Goal: Transaction & Acquisition: Purchase product/service

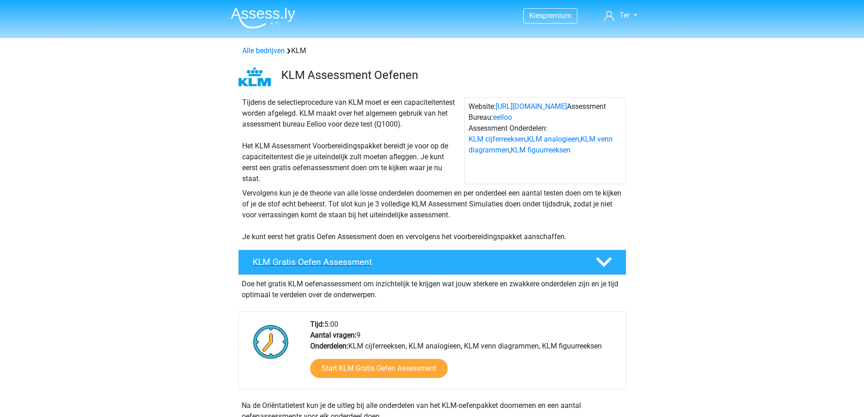
click at [388, 264] on h4 "KLM Gratis Oefen Assessment" at bounding box center [417, 262] width 328 height 10
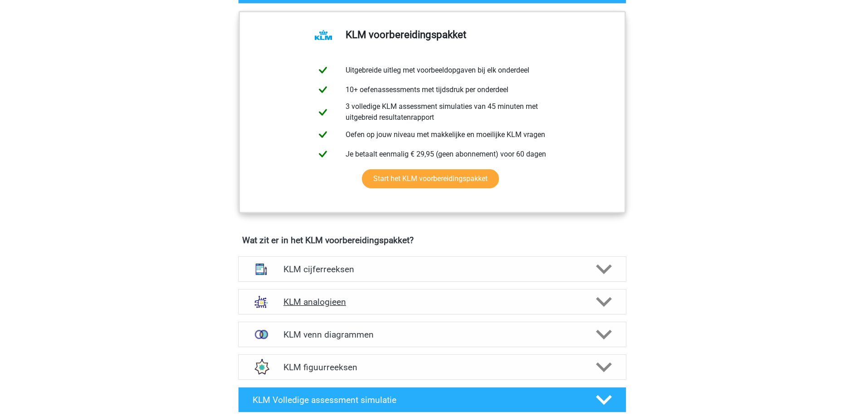
scroll to position [272, 0]
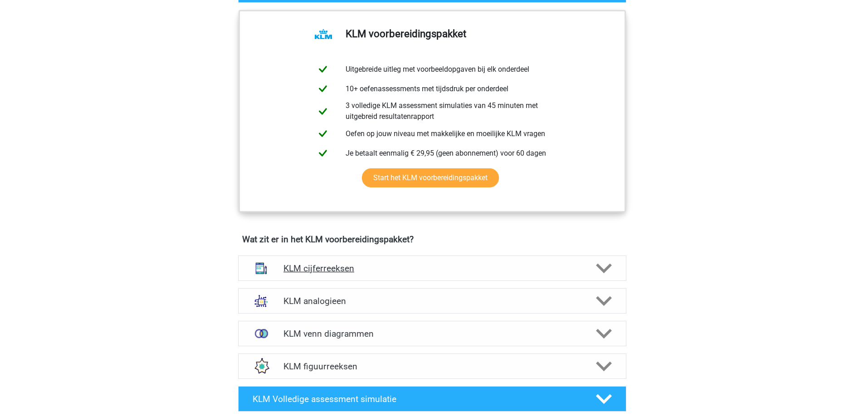
click at [351, 274] on div "KLM cijferreeksen" at bounding box center [432, 267] width 388 height 25
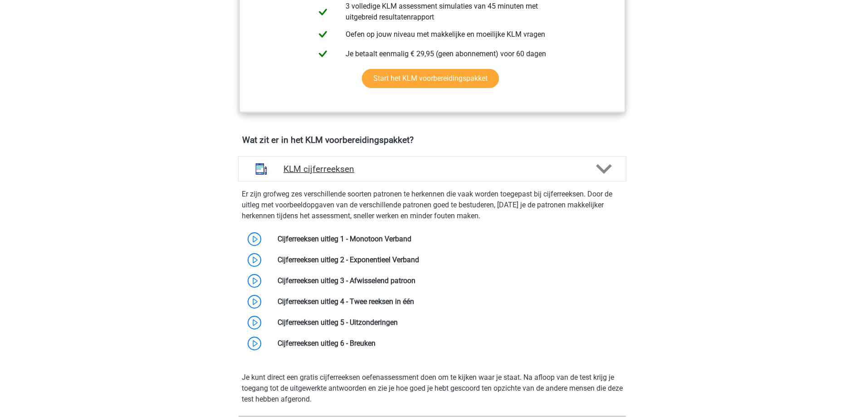
scroll to position [408, 0]
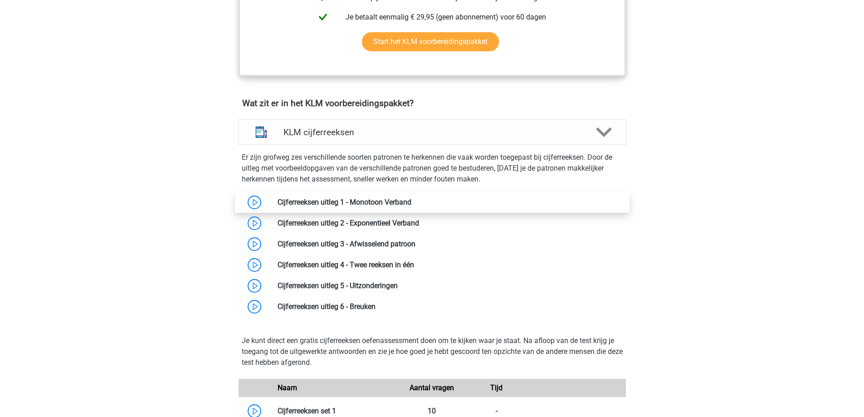
click at [411, 201] on link at bounding box center [411, 202] width 0 height 9
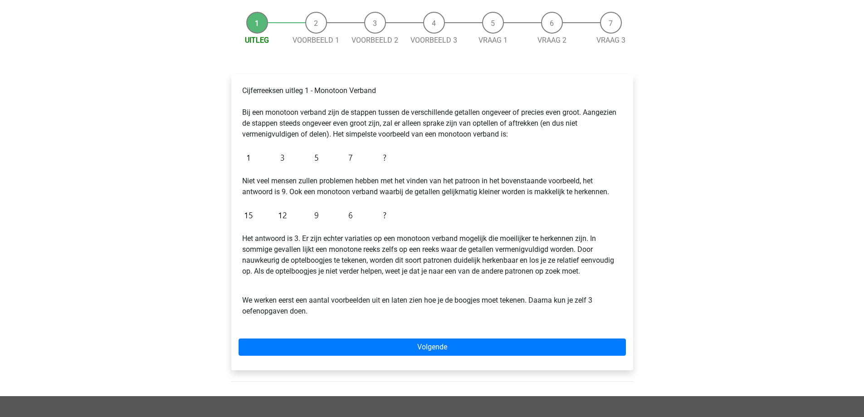
scroll to position [91, 0]
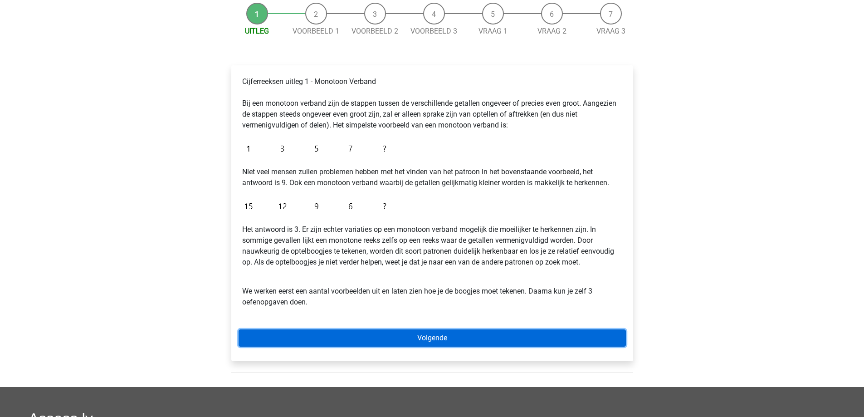
click at [318, 342] on link "Volgende" at bounding box center [432, 337] width 387 height 17
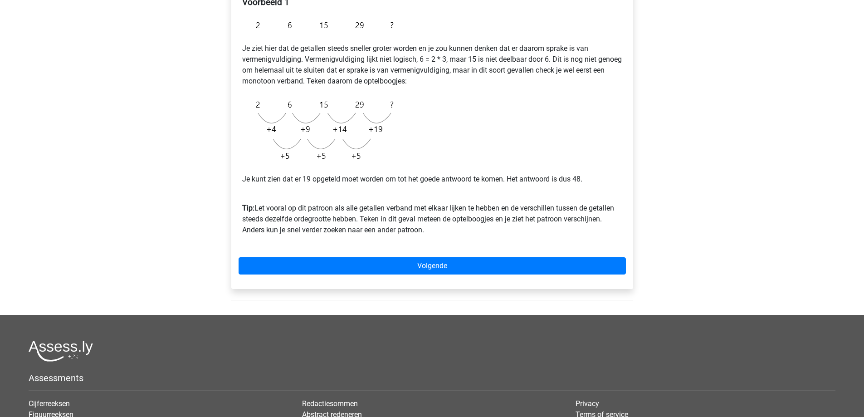
scroll to position [181, 0]
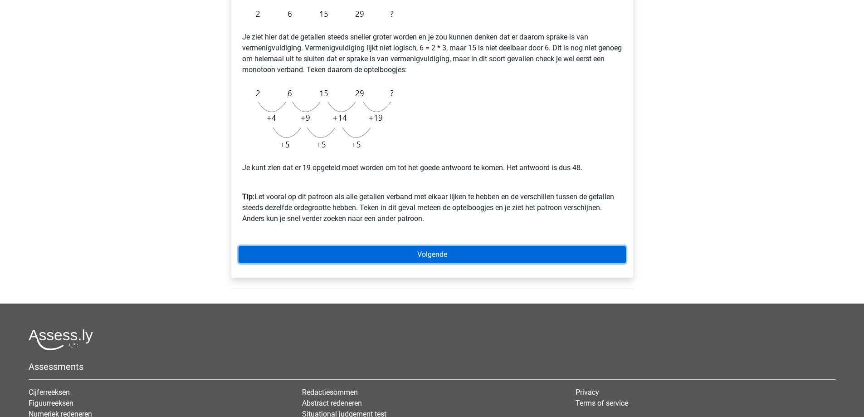
click at [424, 257] on link "Volgende" at bounding box center [432, 254] width 387 height 17
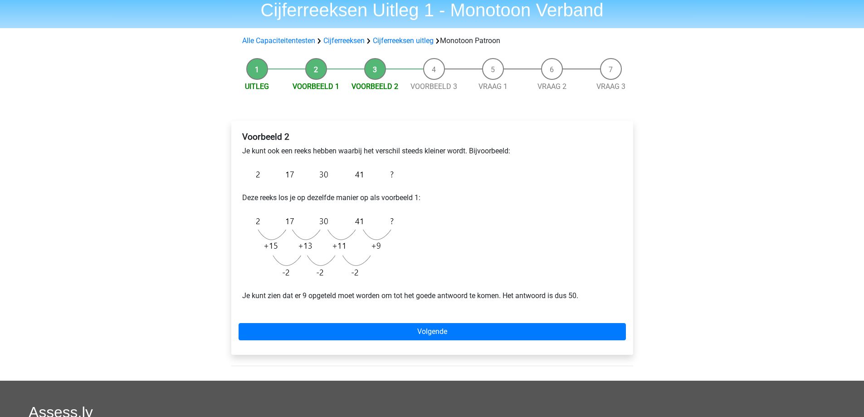
scroll to position [45, 0]
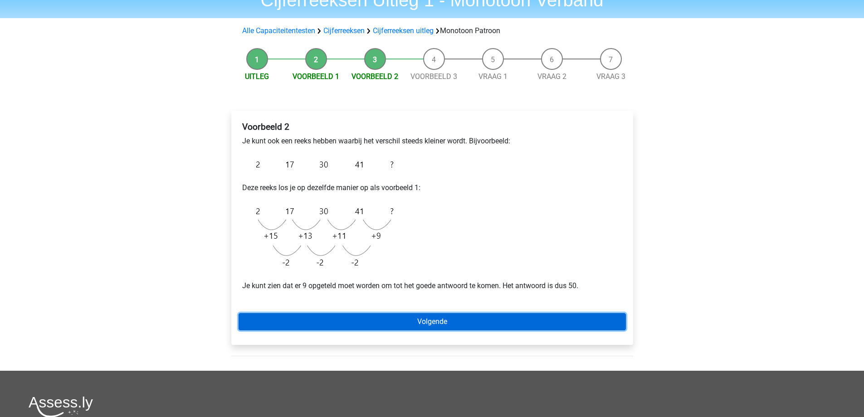
click at [380, 323] on link "Volgende" at bounding box center [432, 321] width 387 height 17
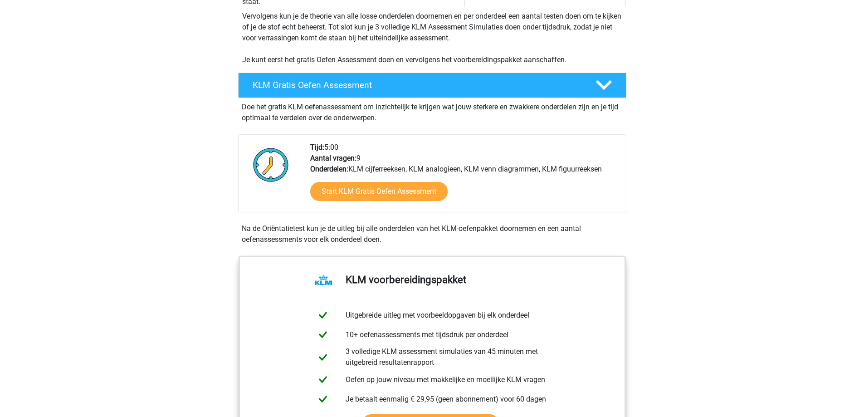
scroll to position [181, 0]
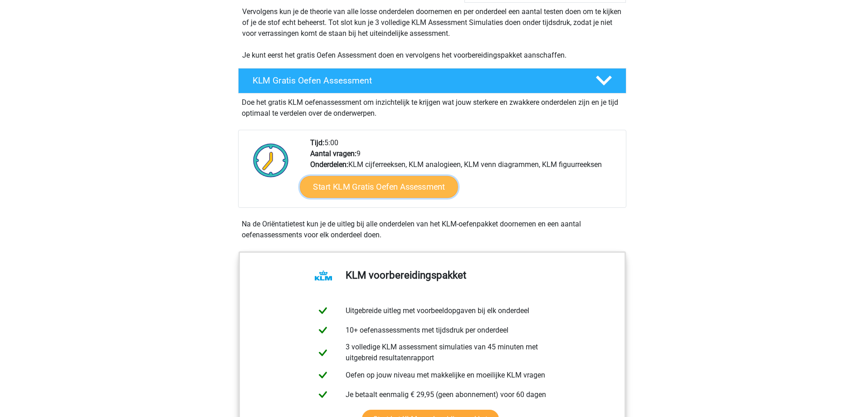
click at [330, 187] on link "Start KLM Gratis Oefen Assessment" at bounding box center [379, 187] width 158 height 22
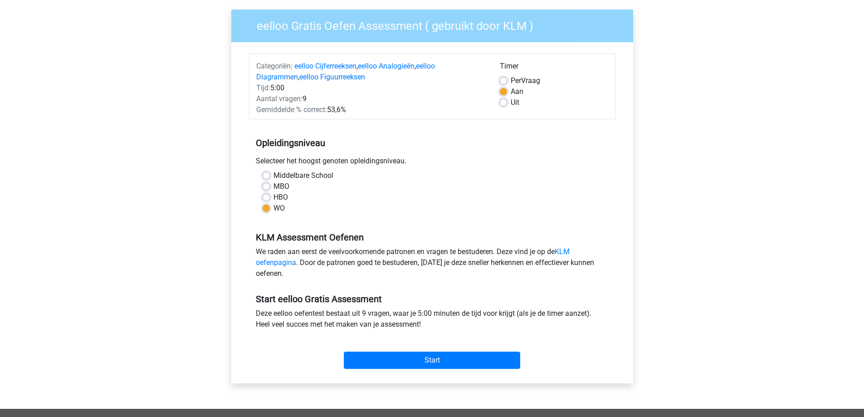
scroll to position [181, 0]
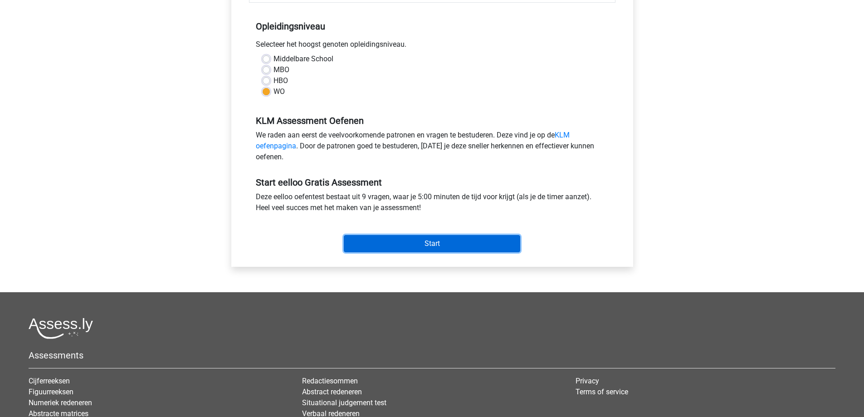
click at [412, 242] on input "Start" at bounding box center [432, 243] width 176 height 17
click at [279, 80] on label "HBO" at bounding box center [281, 80] width 15 height 11
click at [270, 80] on input "HBO" at bounding box center [266, 79] width 7 height 9
radio input "true"
click at [413, 245] on input "Start" at bounding box center [432, 243] width 176 height 17
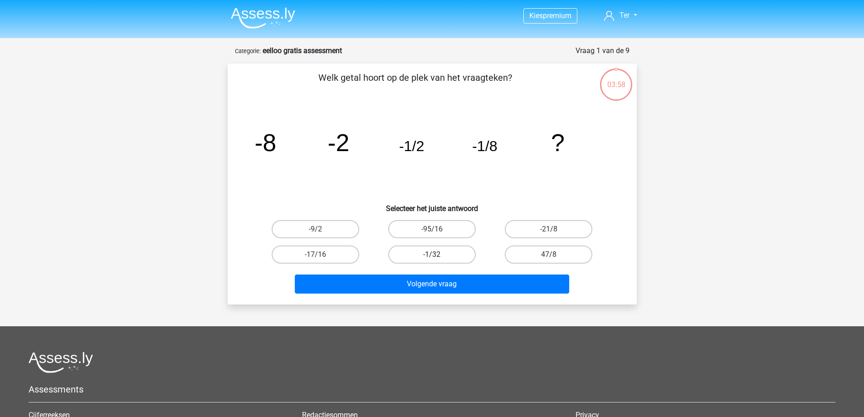
click at [405, 255] on label "-1/32" at bounding box center [432, 254] width 88 height 18
click at [432, 255] on input "-1/32" at bounding box center [435, 257] width 6 height 6
radio input "true"
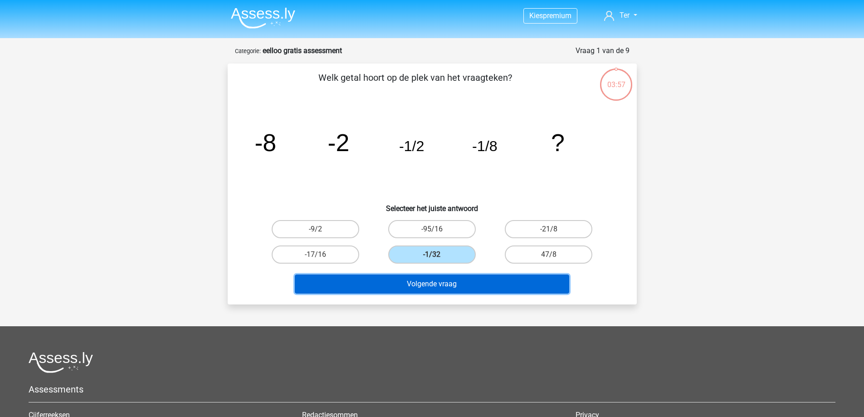
click at [406, 287] on button "Volgende vraag" at bounding box center [432, 283] width 274 height 19
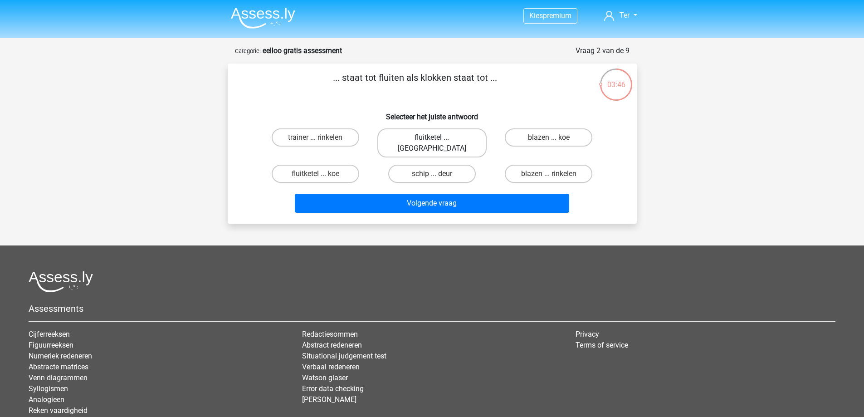
click at [406, 137] on label "fluitketel ... luiden" at bounding box center [431, 142] width 109 height 29
click at [432, 137] on input "fluitketel ... luiden" at bounding box center [435, 140] width 6 height 6
radio input "true"
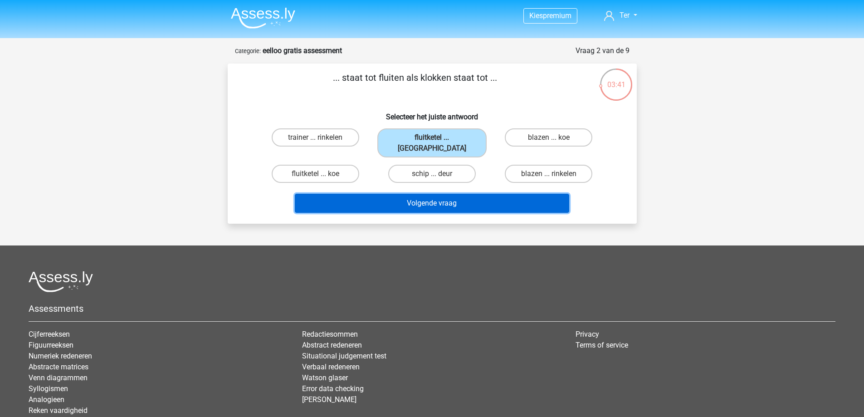
click at [406, 194] on button "Volgende vraag" at bounding box center [432, 203] width 274 height 19
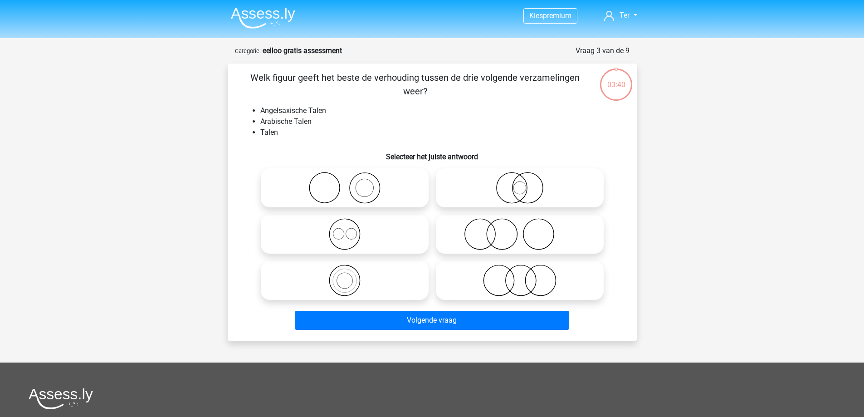
scroll to position [45, 0]
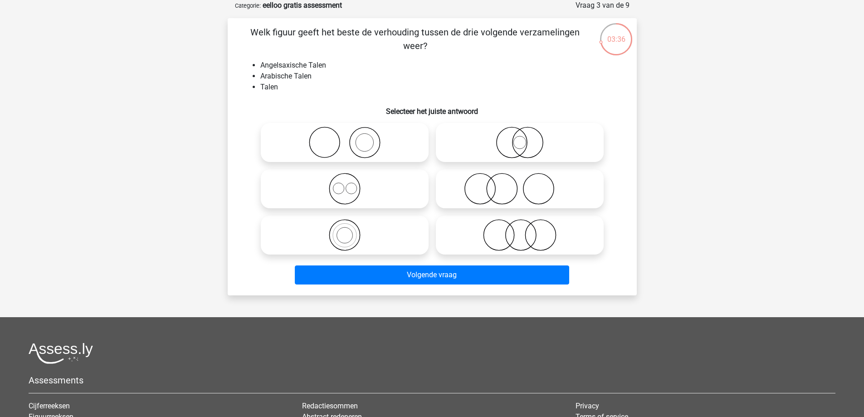
click at [341, 189] on icon at bounding box center [344, 189] width 161 height 32
click at [345, 184] on input "radio" at bounding box center [348, 181] width 6 height 6
radio input "true"
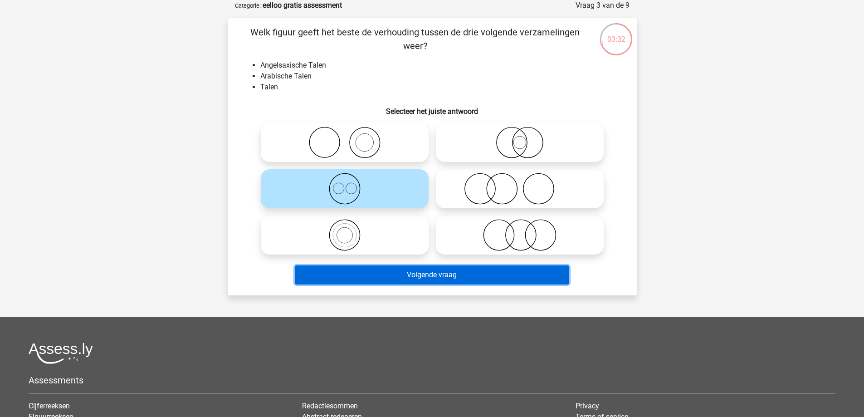
click at [367, 278] on button "Volgende vraag" at bounding box center [432, 274] width 274 height 19
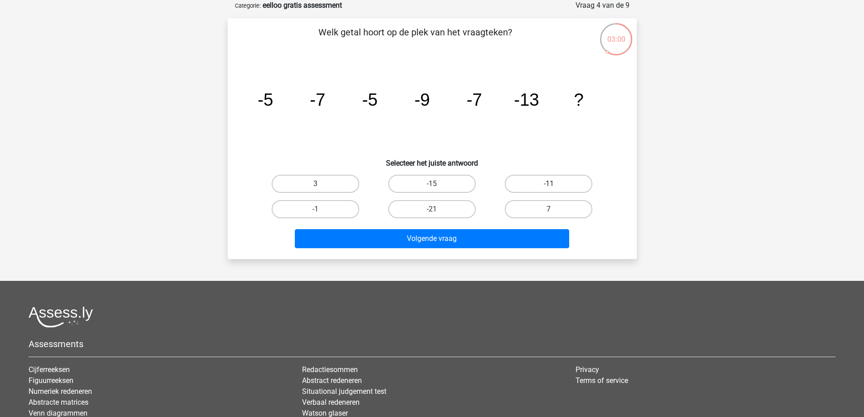
click at [527, 185] on label "-11" at bounding box center [549, 184] width 88 height 18
click at [549, 185] on input "-11" at bounding box center [552, 187] width 6 height 6
radio input "true"
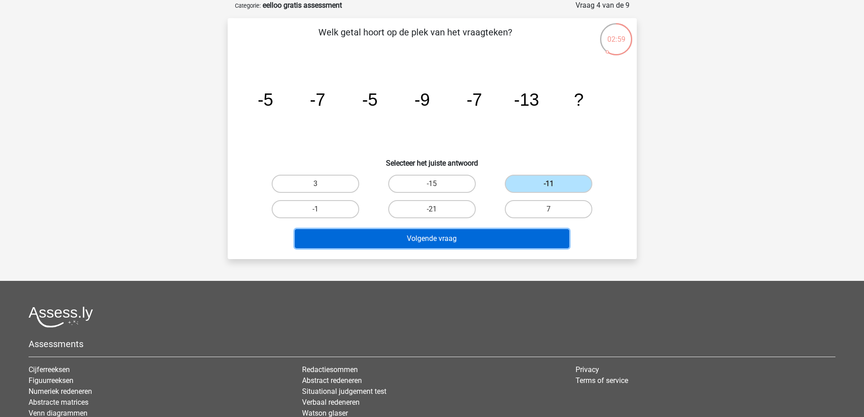
click at [495, 240] on button "Volgende vraag" at bounding box center [432, 238] width 274 height 19
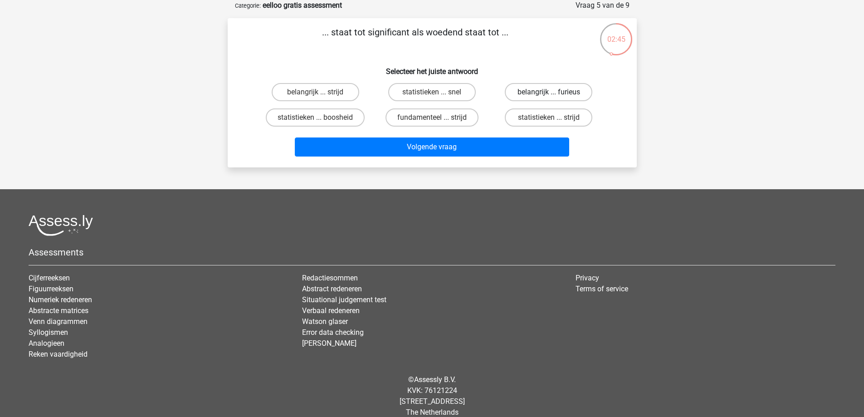
click at [531, 95] on label "belangrijk ... furieus" at bounding box center [549, 92] width 88 height 18
click at [549, 95] on input "belangrijk ... furieus" at bounding box center [552, 95] width 6 height 6
radio input "true"
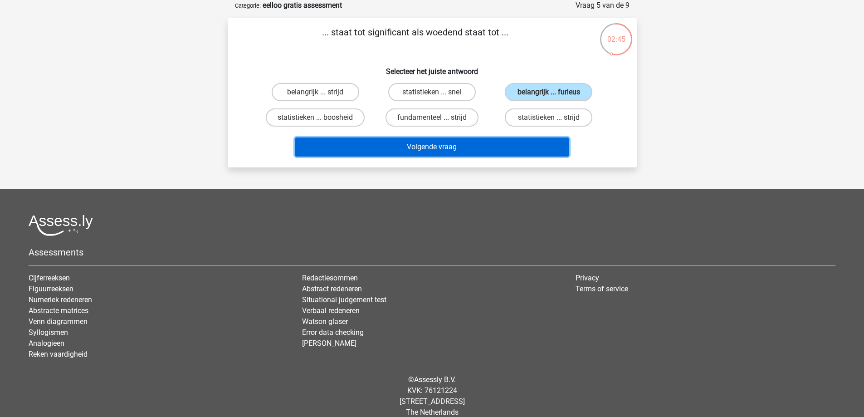
click at [500, 144] on button "Volgende vraag" at bounding box center [432, 146] width 274 height 19
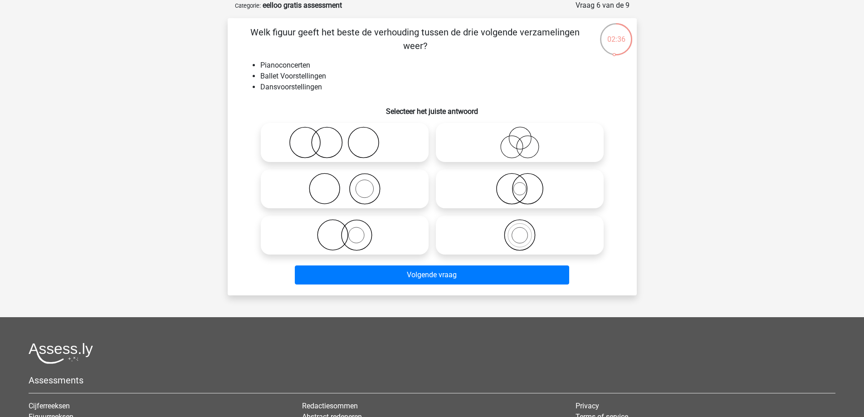
click at [363, 191] on icon at bounding box center [344, 189] width 161 height 32
click at [351, 184] on input "radio" at bounding box center [348, 181] width 6 height 6
radio input "true"
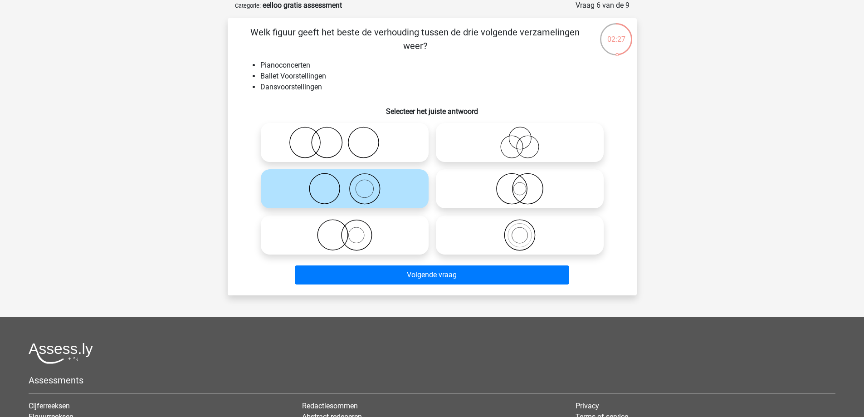
click at [371, 240] on circle at bounding box center [357, 235] width 30 height 30
click at [351, 230] on input "radio" at bounding box center [348, 228] width 6 height 6
radio input "true"
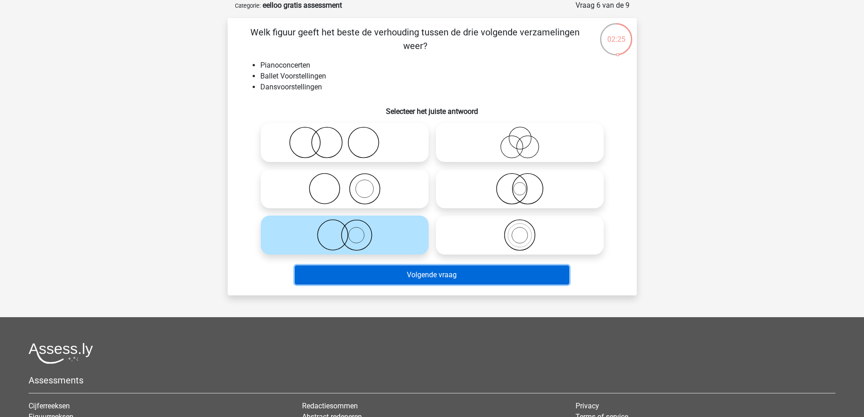
click at [380, 275] on button "Volgende vraag" at bounding box center [432, 274] width 274 height 19
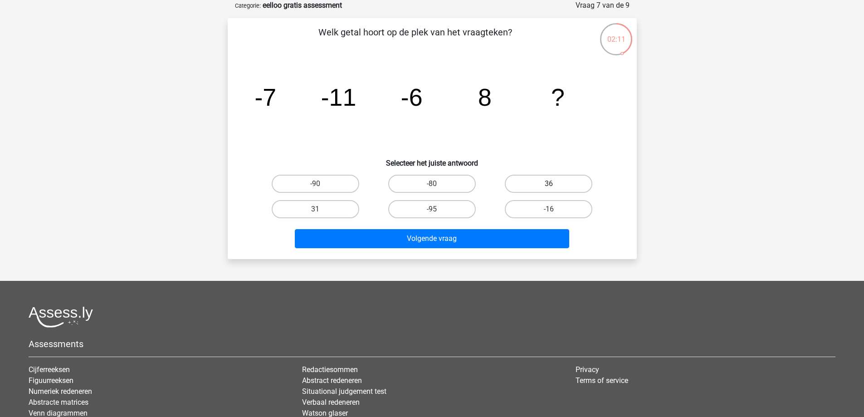
click at [522, 186] on label "36" at bounding box center [549, 184] width 88 height 18
click at [549, 186] on input "36" at bounding box center [552, 187] width 6 height 6
radio input "true"
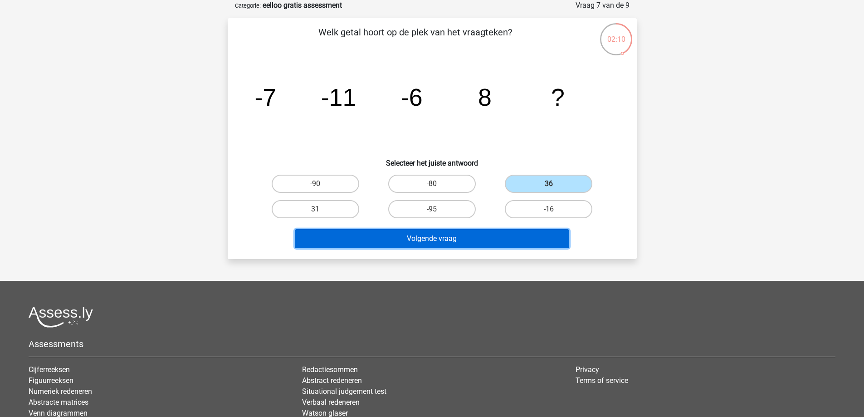
click at [464, 240] on button "Volgende vraag" at bounding box center [432, 238] width 274 height 19
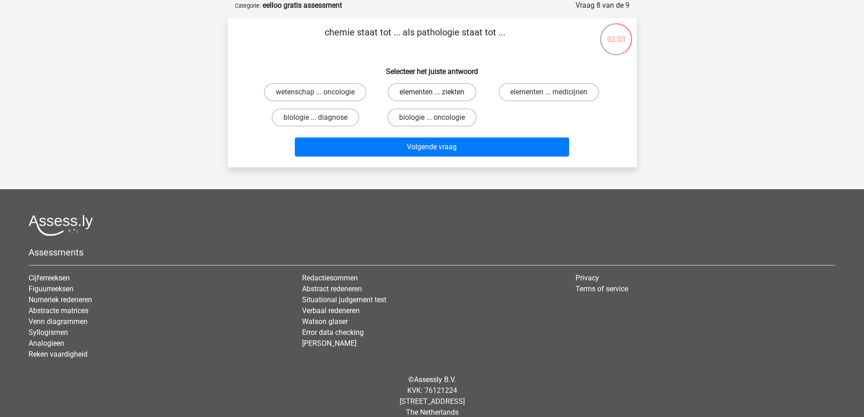
click at [405, 92] on label "elementen ... ziekten" at bounding box center [432, 92] width 88 height 18
click at [432, 92] on input "elementen ... ziekten" at bounding box center [435, 95] width 6 height 6
radio input "true"
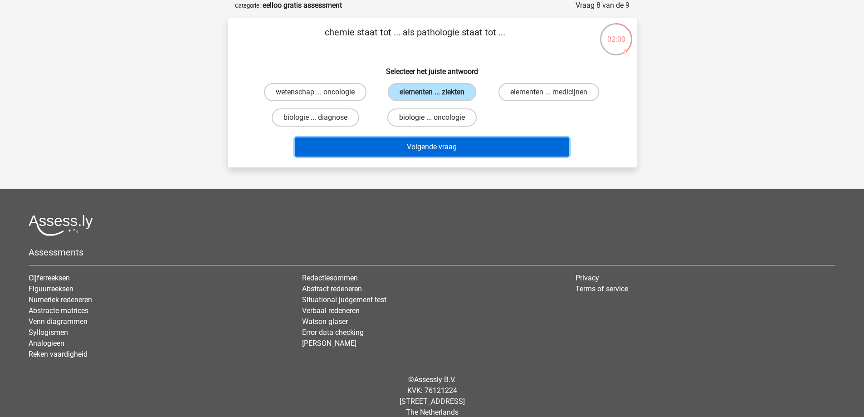
click at [407, 151] on button "Volgende vraag" at bounding box center [432, 146] width 274 height 19
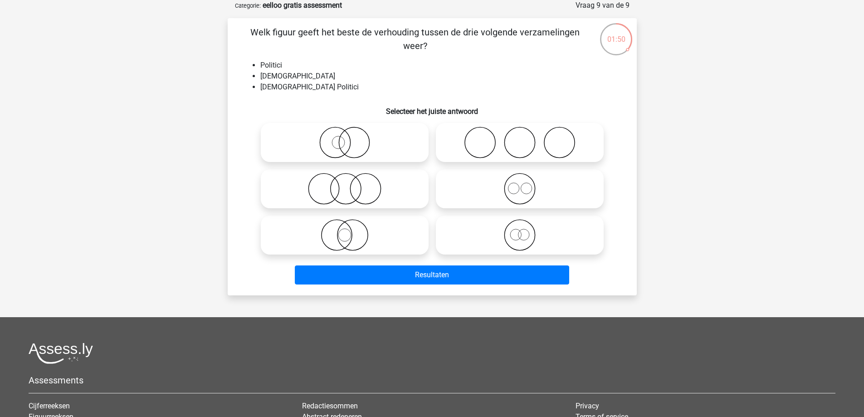
click at [339, 231] on circle at bounding box center [344, 235] width 13 height 13
click at [345, 230] on input "radio" at bounding box center [348, 228] width 6 height 6
radio input "true"
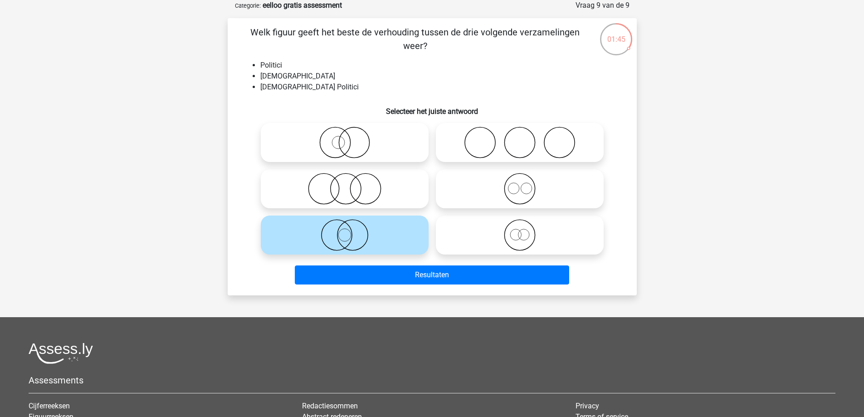
click at [342, 142] on icon at bounding box center [344, 143] width 161 height 32
click at [345, 138] on input "radio" at bounding box center [348, 135] width 6 height 6
radio input "true"
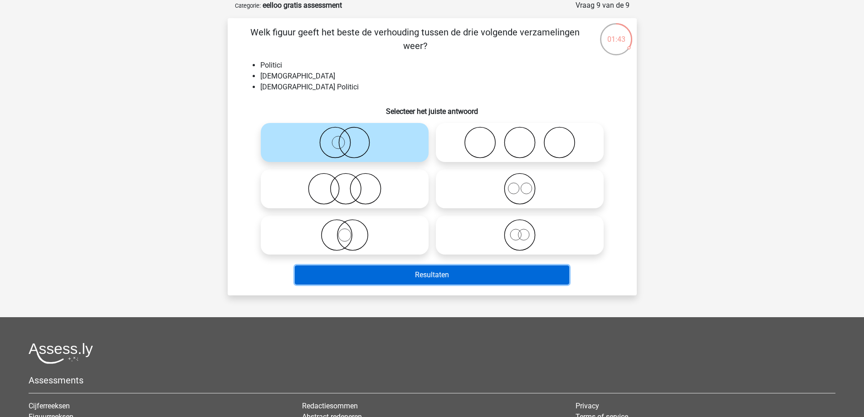
click at [386, 275] on button "Resultaten" at bounding box center [432, 274] width 274 height 19
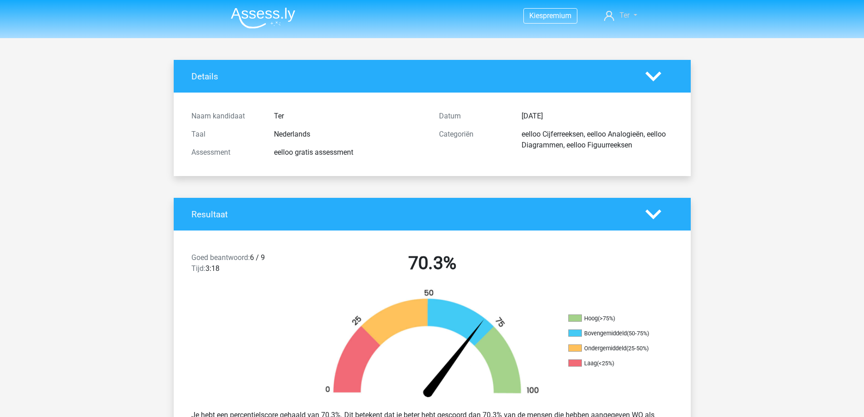
click at [609, 18] on icon at bounding box center [609, 16] width 10 height 10
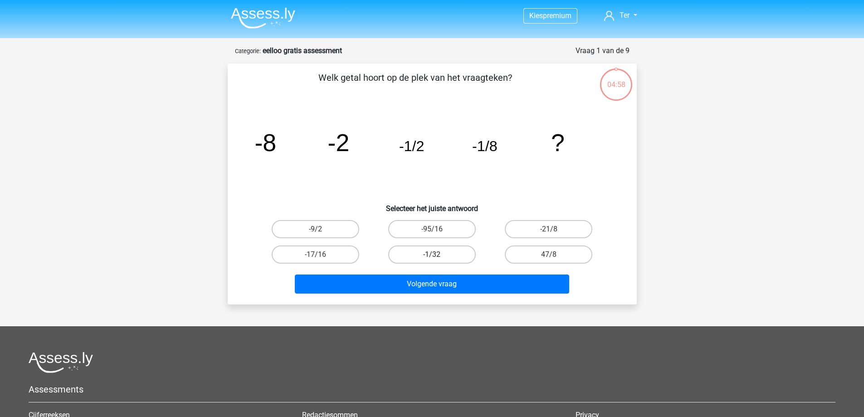
click at [442, 253] on label "-1/32" at bounding box center [432, 254] width 88 height 18
click at [438, 254] on input "-1/32" at bounding box center [435, 257] width 6 height 6
radio input "true"
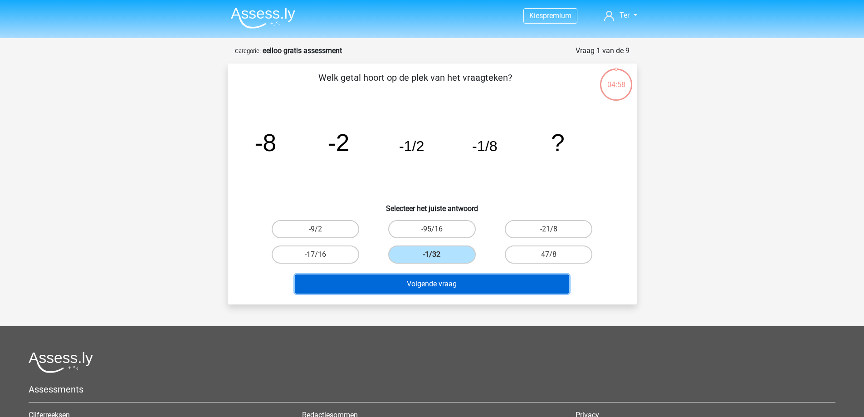
click at [448, 286] on button "Volgende vraag" at bounding box center [432, 283] width 274 height 19
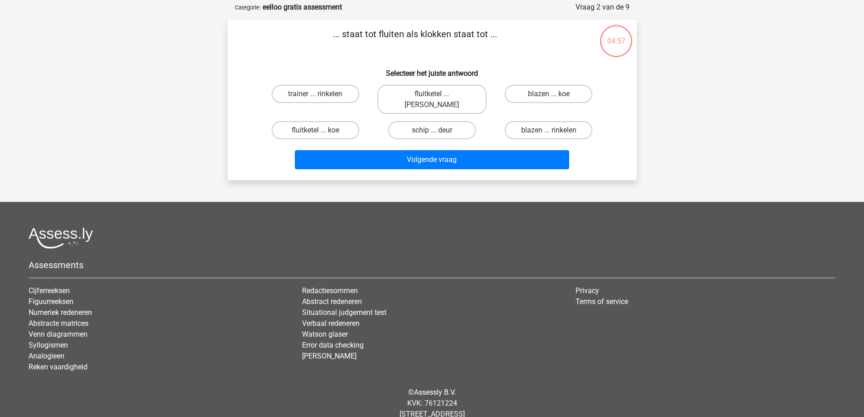
scroll to position [45, 0]
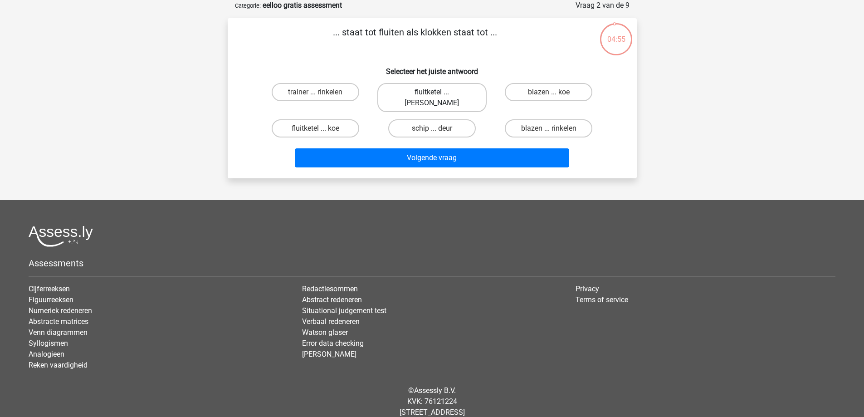
click at [454, 95] on label "fluitketel ... [PERSON_NAME]" at bounding box center [431, 97] width 109 height 29
click at [438, 95] on input "fluitketel ... luiden" at bounding box center [435, 95] width 6 height 6
radio input "true"
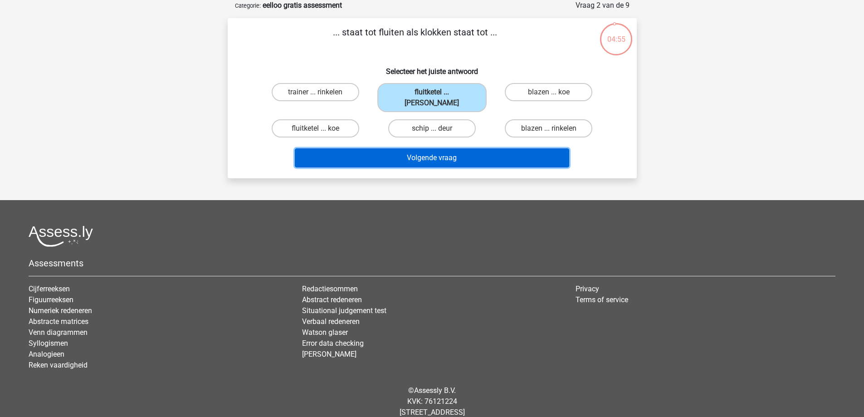
click at [453, 148] on button "Volgende vraag" at bounding box center [432, 157] width 274 height 19
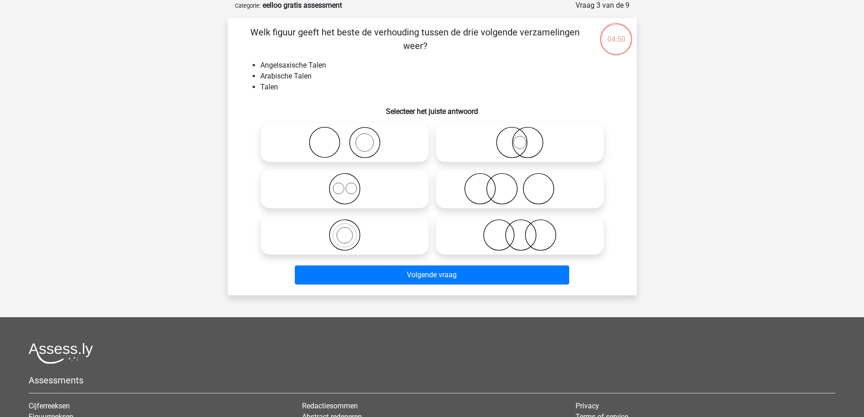
click at [359, 189] on icon at bounding box center [344, 189] width 161 height 32
click at [351, 184] on input "radio" at bounding box center [348, 181] width 6 height 6
radio input "true"
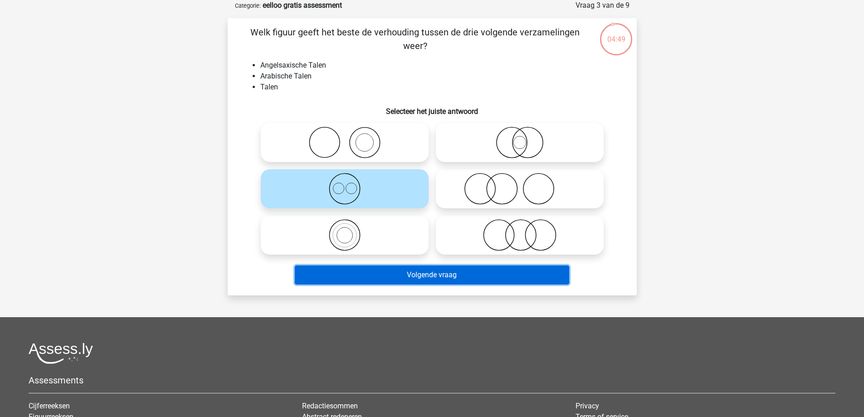
click at [394, 275] on button "Volgende vraag" at bounding box center [432, 274] width 274 height 19
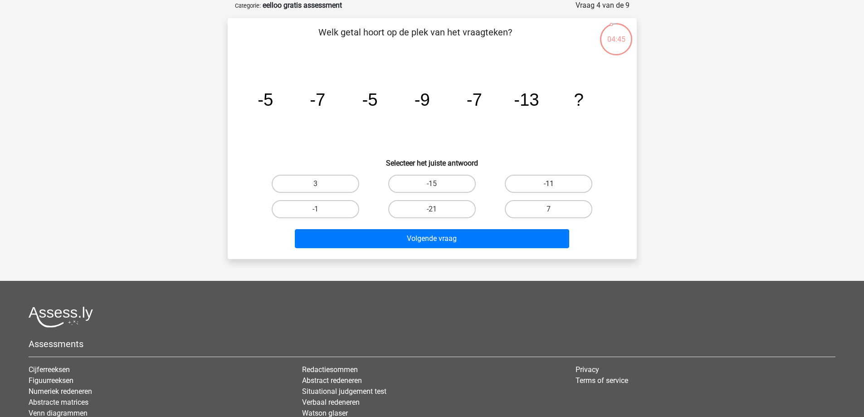
click at [530, 180] on label "-11" at bounding box center [549, 184] width 88 height 18
click at [549, 184] on input "-11" at bounding box center [552, 187] width 6 height 6
radio input "true"
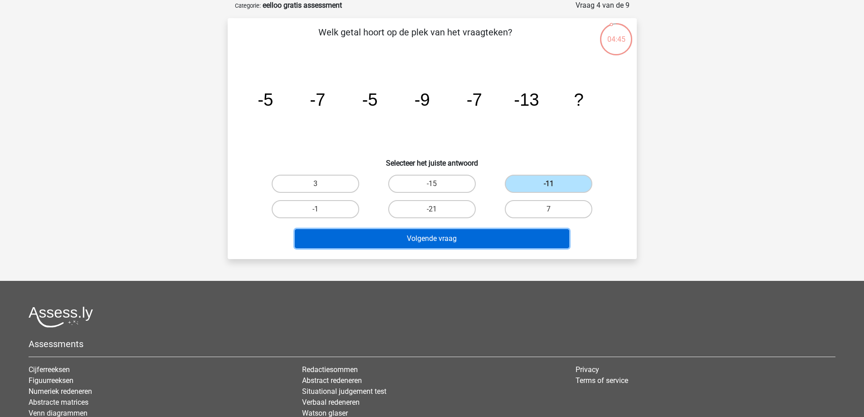
click at [456, 246] on button "Volgende vraag" at bounding box center [432, 238] width 274 height 19
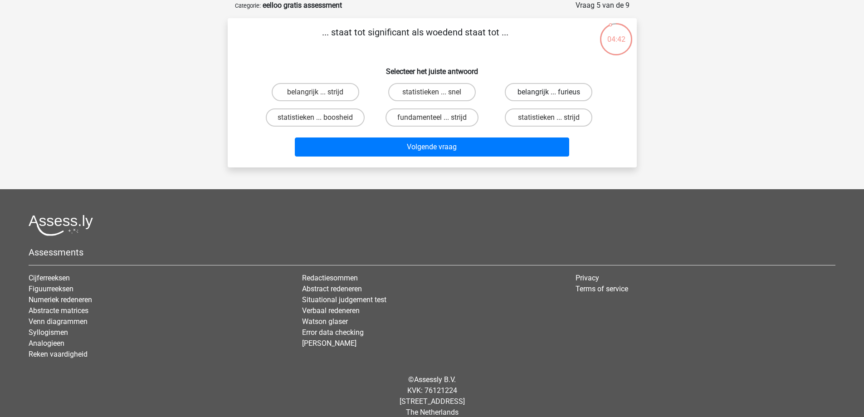
click at [534, 93] on label "belangrijk ... furieus" at bounding box center [549, 92] width 88 height 18
click at [549, 93] on input "belangrijk ... furieus" at bounding box center [552, 95] width 6 height 6
radio input "true"
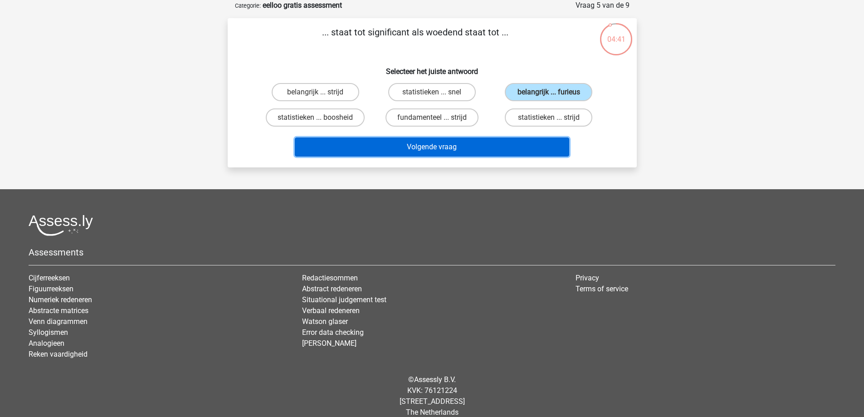
click at [483, 154] on button "Volgende vraag" at bounding box center [432, 146] width 274 height 19
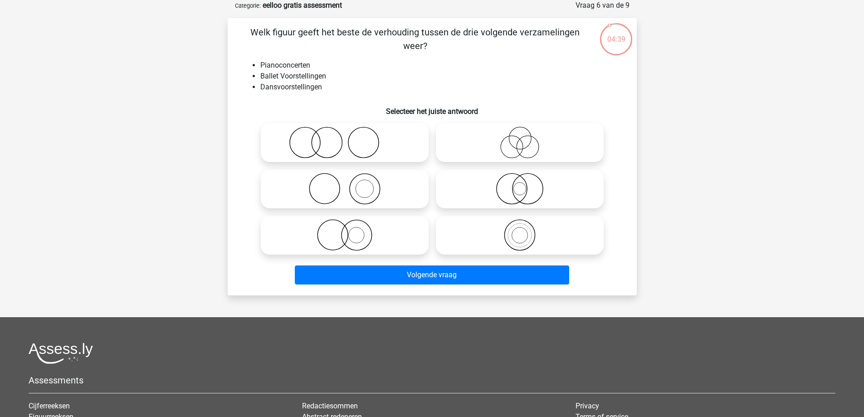
click at [349, 233] on icon at bounding box center [344, 235] width 161 height 32
click at [349, 230] on input "radio" at bounding box center [348, 228] width 6 height 6
radio input "true"
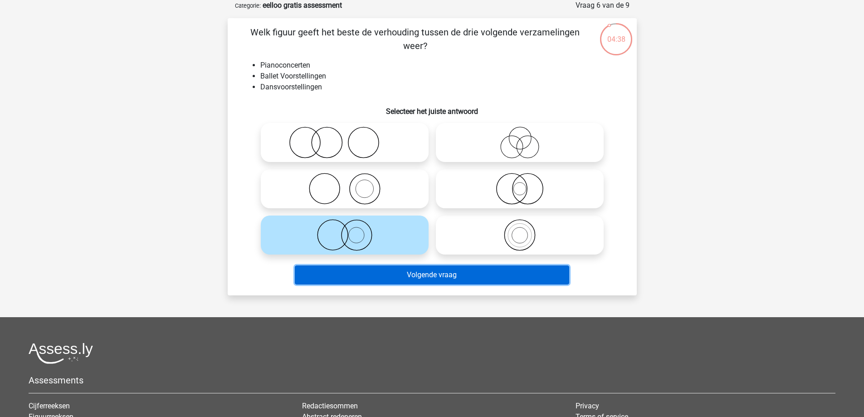
click at [364, 282] on button "Volgende vraag" at bounding box center [432, 274] width 274 height 19
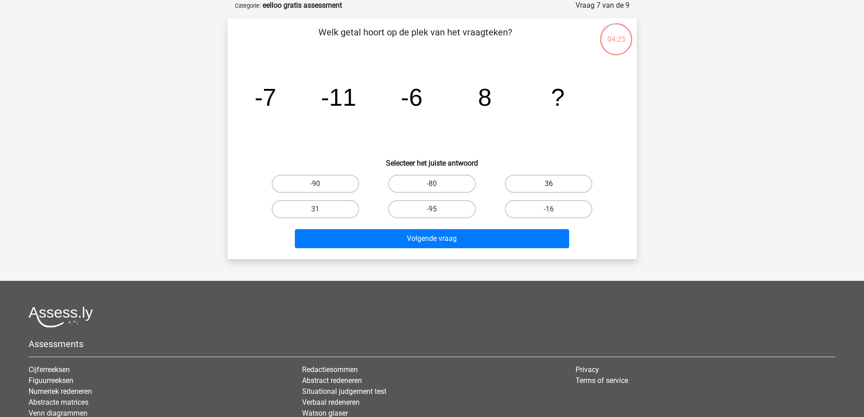
click at [533, 182] on label "36" at bounding box center [549, 184] width 88 height 18
click at [549, 184] on input "36" at bounding box center [552, 187] width 6 height 6
radio input "true"
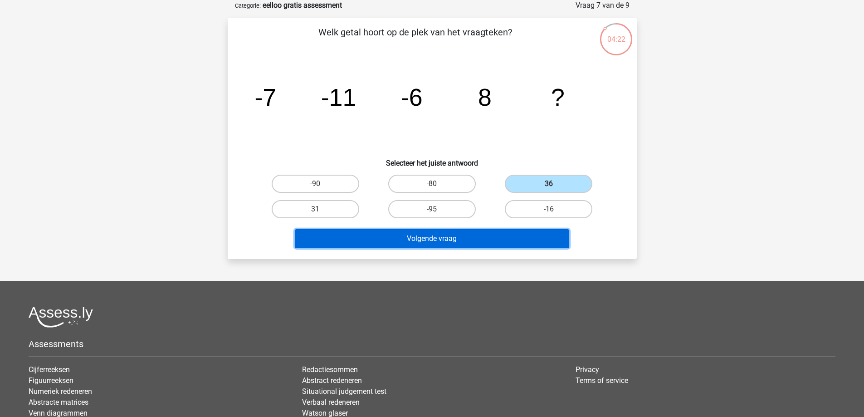
click at [417, 242] on button "Volgende vraag" at bounding box center [432, 238] width 274 height 19
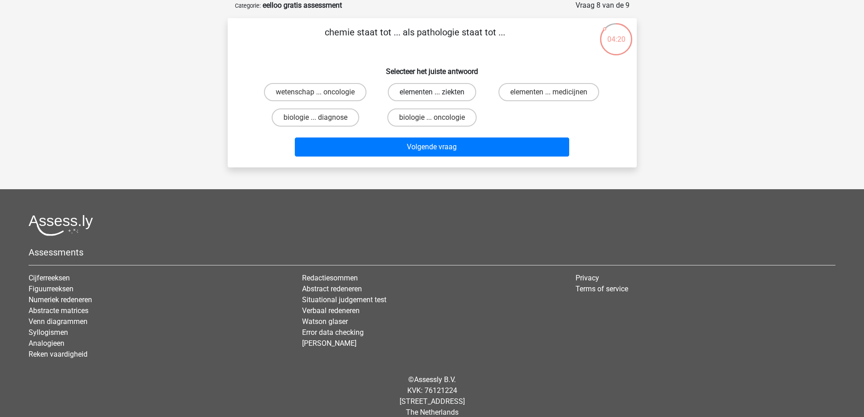
click at [433, 89] on label "elementen ... ziekten" at bounding box center [432, 92] width 88 height 18
click at [433, 92] on input "elementen ... ziekten" at bounding box center [435, 95] width 6 height 6
radio input "true"
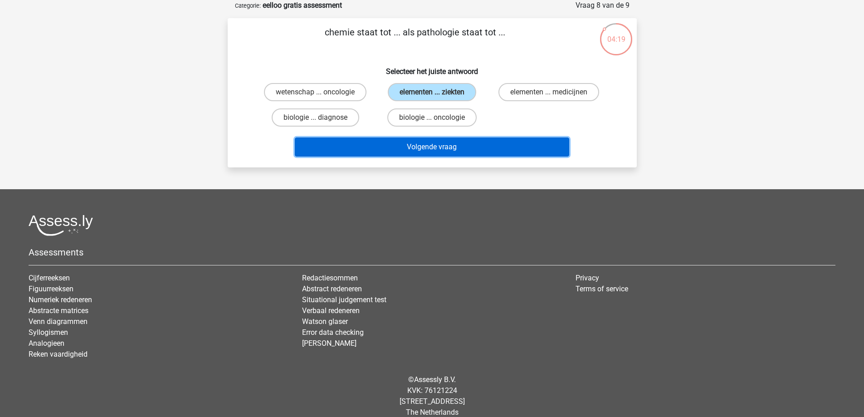
click at [416, 148] on button "Volgende vraag" at bounding box center [432, 146] width 274 height 19
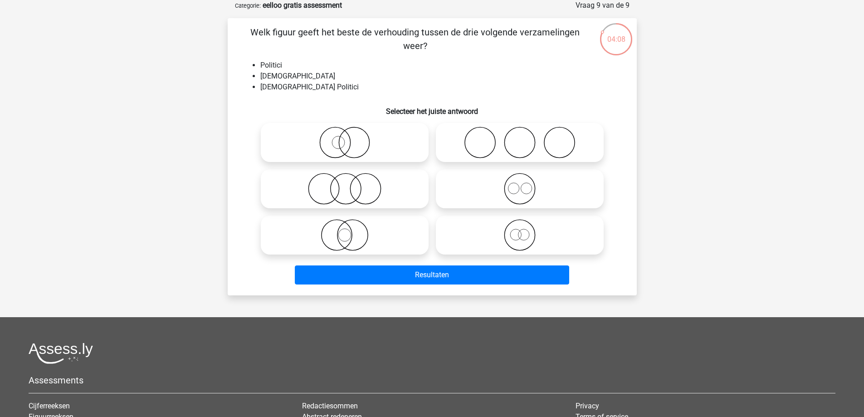
click at [515, 234] on icon at bounding box center [520, 235] width 161 height 32
click at [520, 230] on input "radio" at bounding box center [523, 228] width 6 height 6
radio input "true"
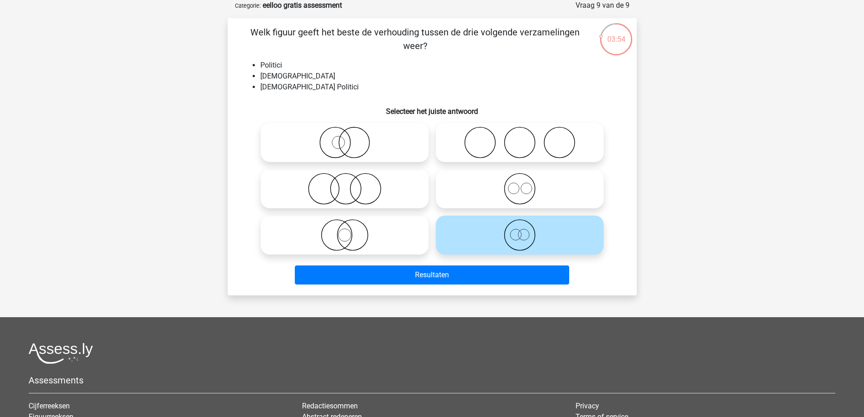
click at [371, 144] on icon at bounding box center [344, 143] width 161 height 32
click at [351, 138] on input "radio" at bounding box center [348, 135] width 6 height 6
radio input "true"
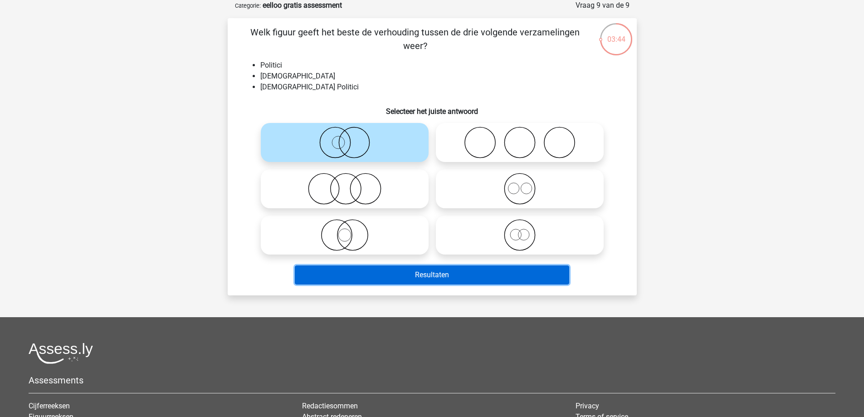
click at [367, 281] on button "Resultaten" at bounding box center [432, 274] width 274 height 19
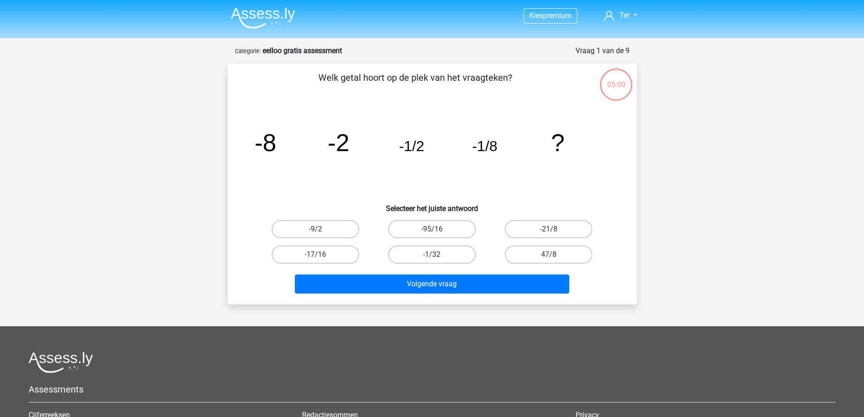
scroll to position [45, 0]
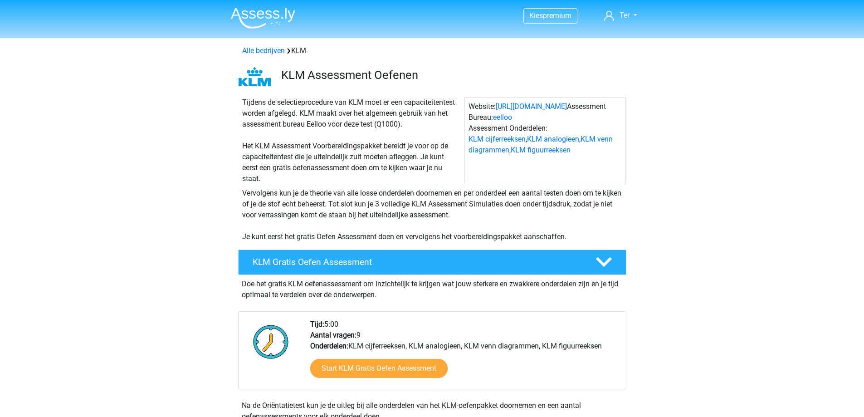
click at [503, 117] on link "eelloo" at bounding box center [502, 117] width 19 height 9
click at [372, 368] on link "Start KLM Gratis Oefen Assessment" at bounding box center [379, 368] width 158 height 22
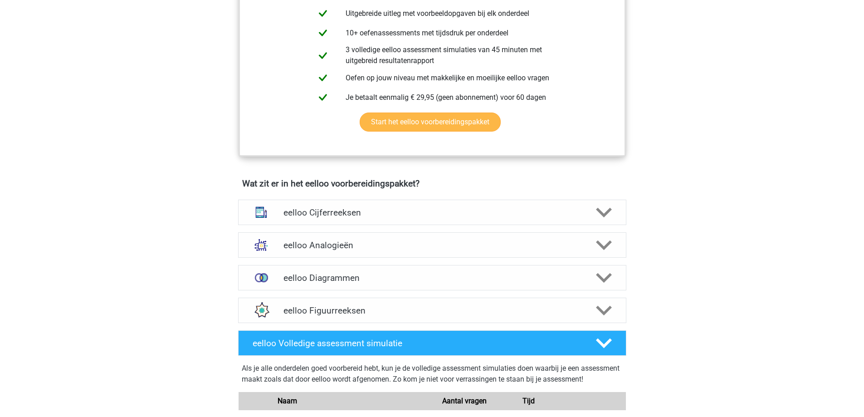
scroll to position [408, 0]
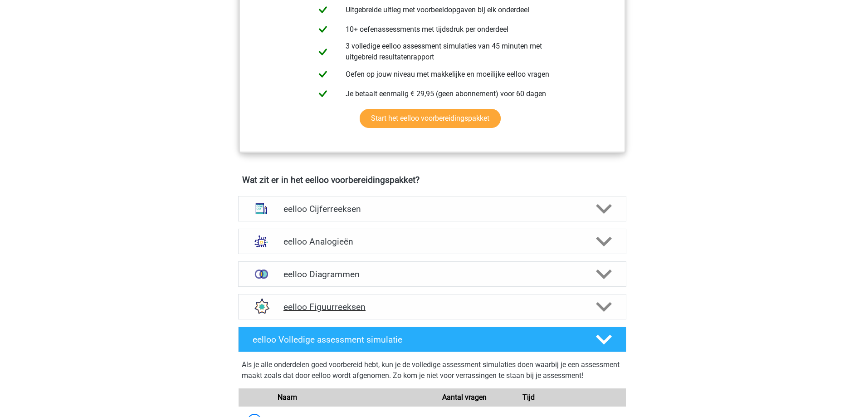
click at [313, 318] on div "eelloo Figuurreeksen" at bounding box center [432, 306] width 388 height 25
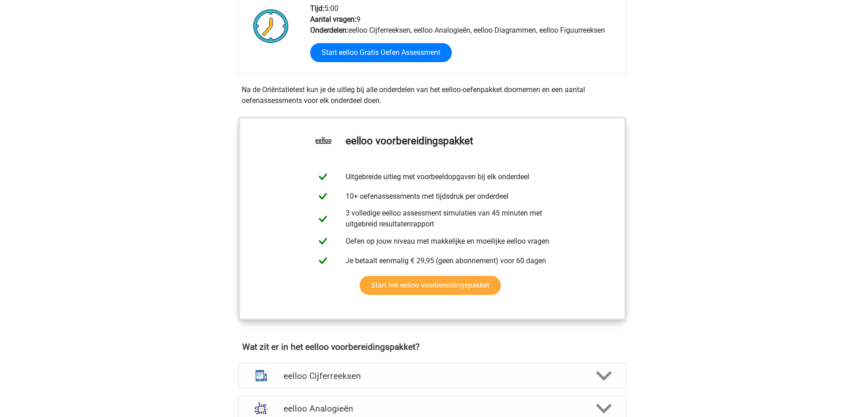
scroll to position [136, 0]
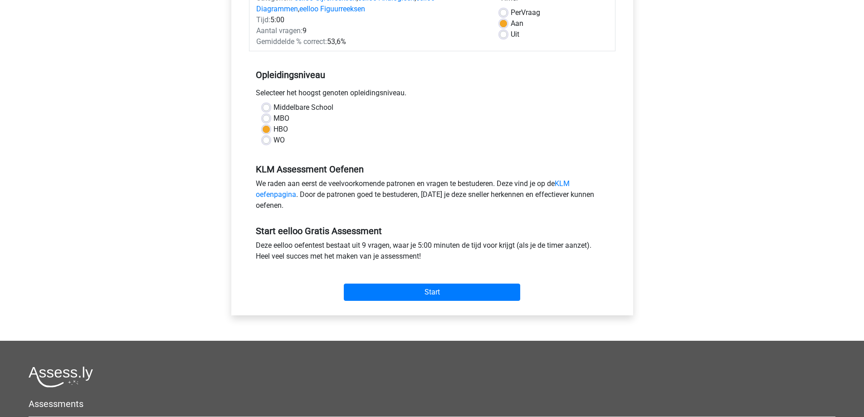
scroll to position [136, 0]
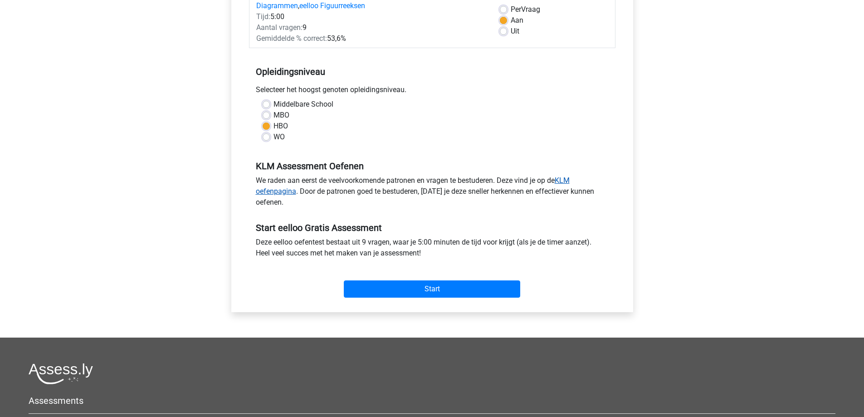
click at [288, 190] on link "KLM oefenpagina" at bounding box center [413, 186] width 314 height 20
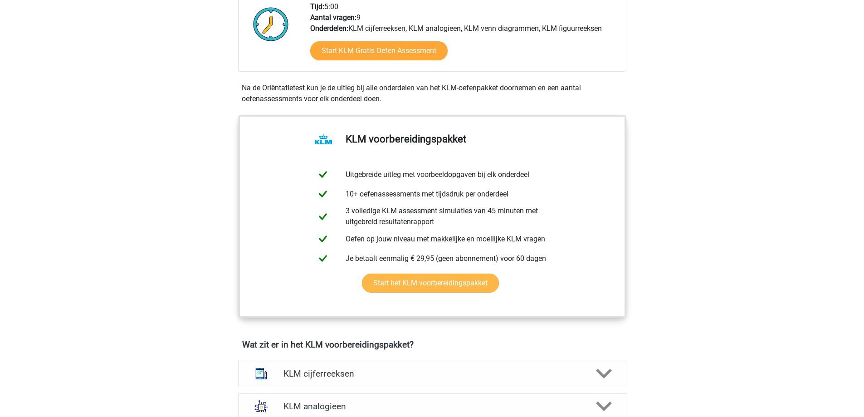
scroll to position [363, 0]
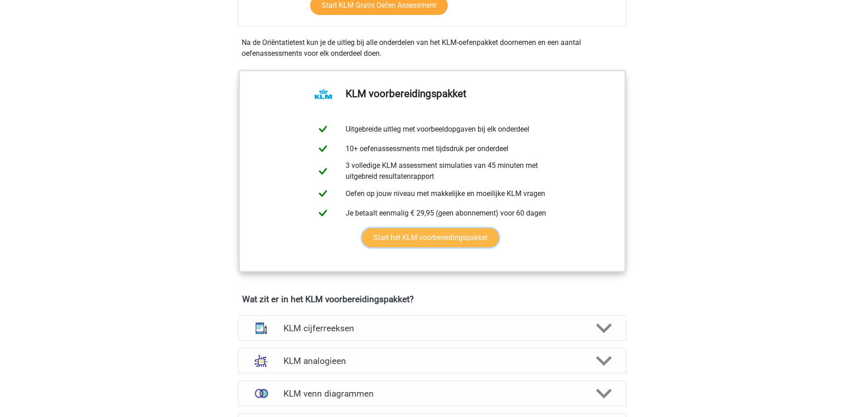
click at [390, 241] on link "Start het KLM voorbereidingspakket" at bounding box center [430, 237] width 137 height 19
click at [308, 332] on h4 "KLM cijferreeksen" at bounding box center [431, 328] width 297 height 10
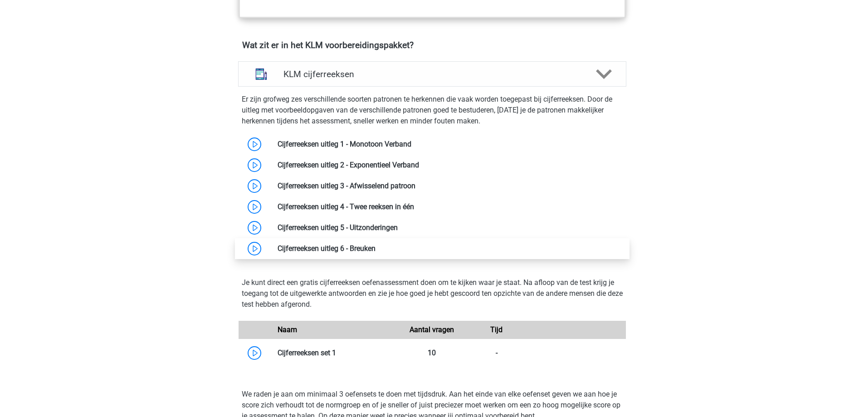
scroll to position [635, 0]
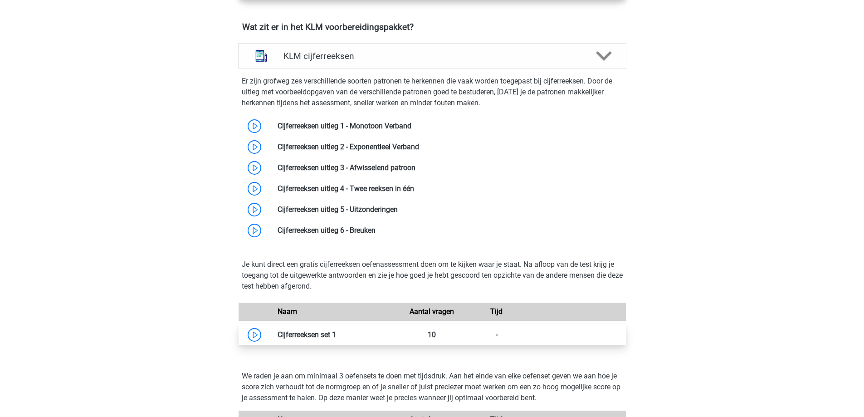
click at [336, 337] on link at bounding box center [336, 334] width 0 height 9
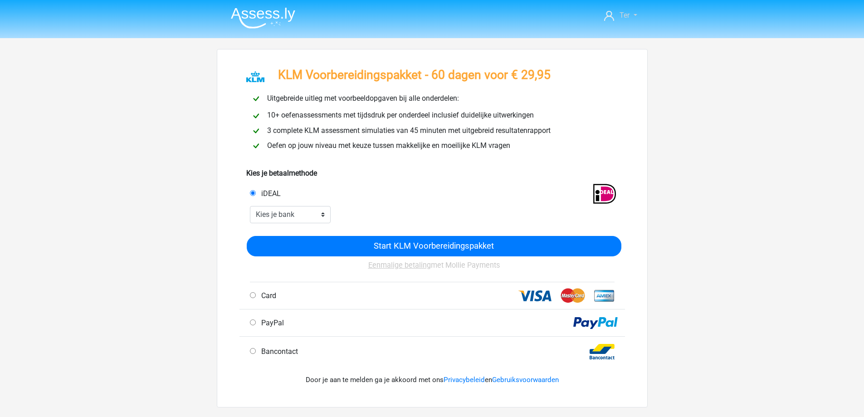
click at [633, 13] on link "Ter" at bounding box center [621, 15] width 40 height 11
click at [465, 122] on div "10+ oefenassessments met tijdsdruk per onderdeel inclusief duidelijke uitwerkin…" at bounding box center [432, 115] width 377 height 15
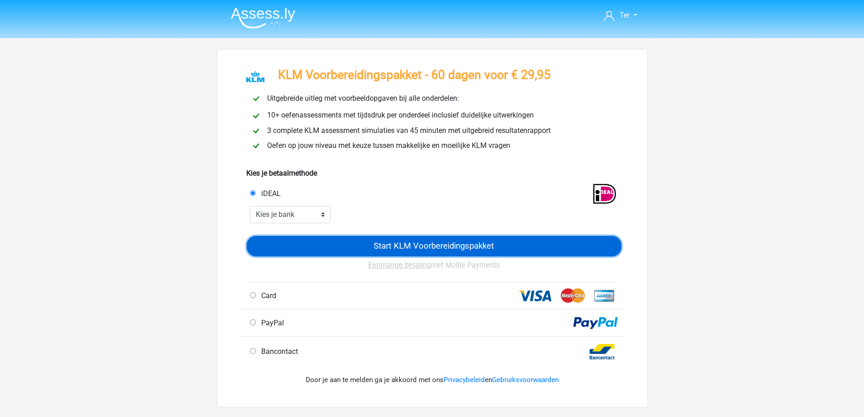
click at [406, 246] on input "Start KLM Voorbereidingspakket" at bounding box center [434, 246] width 375 height 20
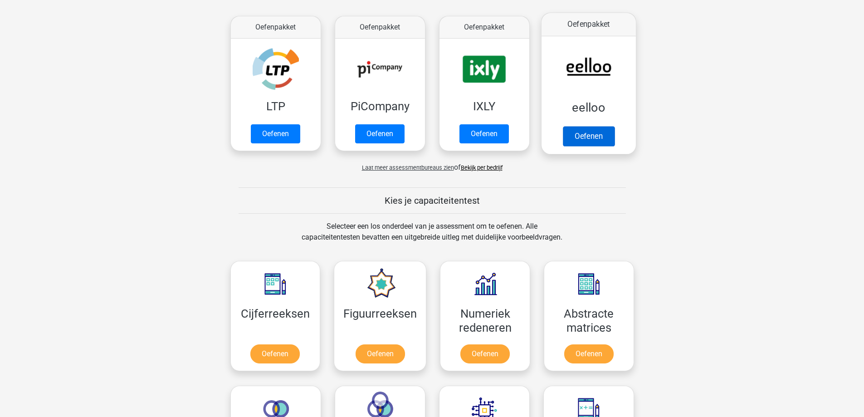
scroll to position [227, 0]
click at [581, 131] on link "Oefenen" at bounding box center [588, 137] width 52 height 20
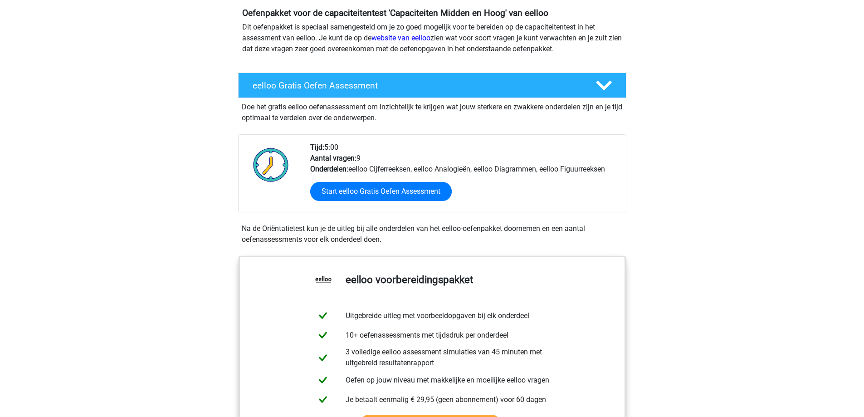
scroll to position [45, 0]
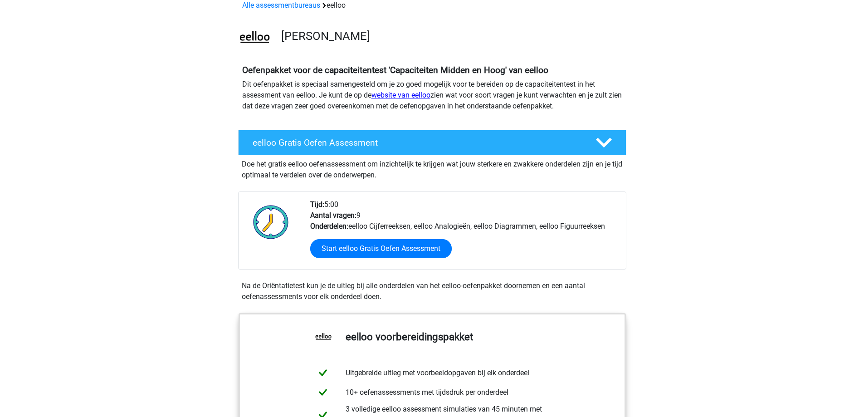
click at [406, 91] on link "website van eelloo" at bounding box center [400, 95] width 59 height 9
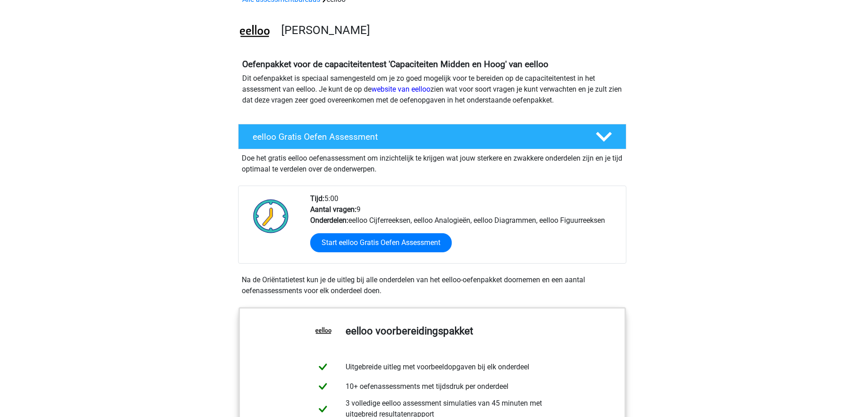
scroll to position [0, 0]
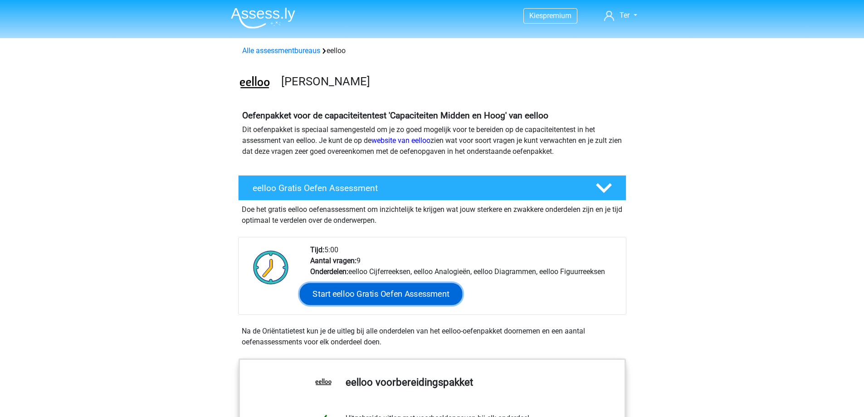
click at [352, 294] on link "Start eelloo Gratis Oefen Assessment" at bounding box center [380, 294] width 163 height 22
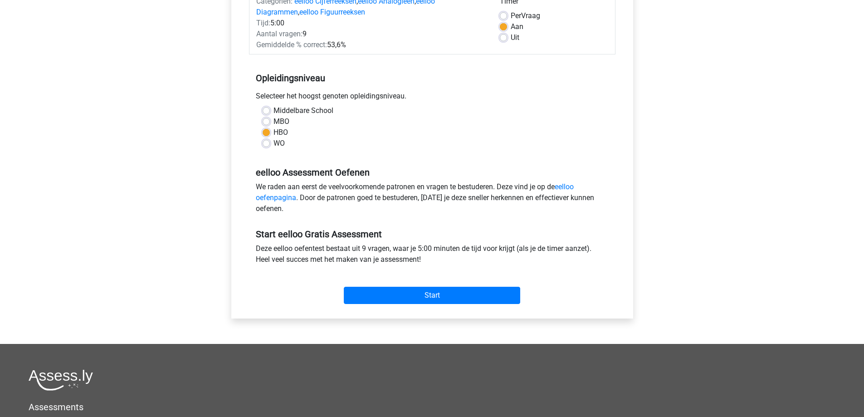
scroll to position [296, 0]
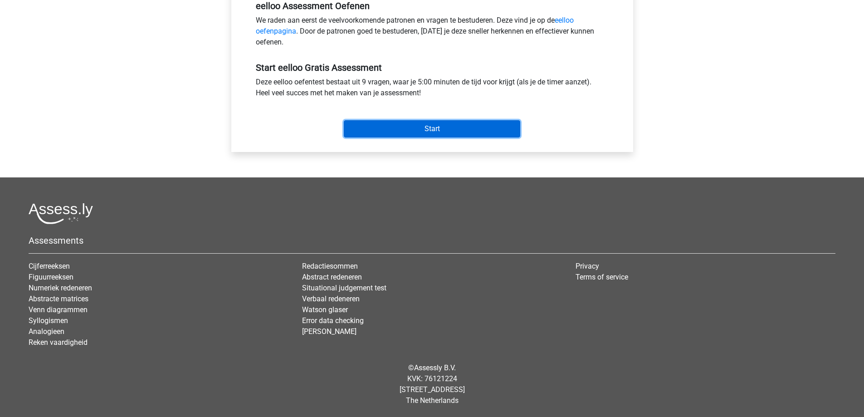
click at [442, 128] on input "Start" at bounding box center [432, 128] width 176 height 17
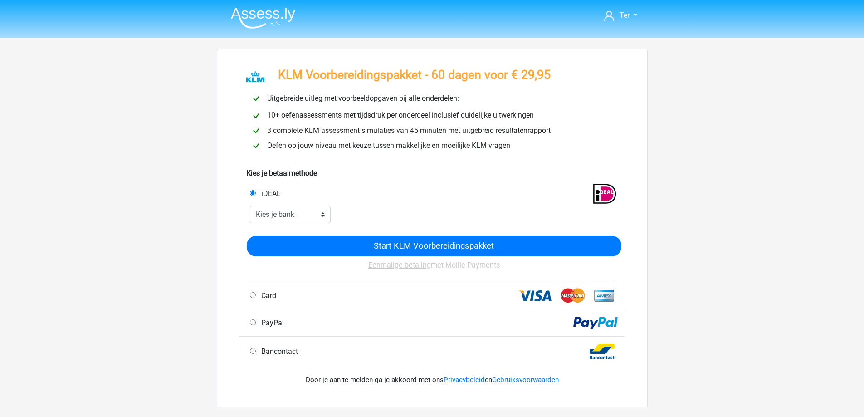
click at [385, 267] on u "Eenmalige betaling" at bounding box center [399, 265] width 63 height 9
click at [314, 214] on select "Kies je bank ABN AMRO ING Rabobank ASN Bank bunq Knab N26 NN Regiobank Revolut …" at bounding box center [290, 214] width 81 height 17
select select "ideal_[SWIFT_CODE]"
click at [250, 206] on select "Kies je bank ABN AMRO ING Rabobank ASN Bank bunq Knab N26 NN Regiobank Revolut …" at bounding box center [290, 214] width 81 height 17
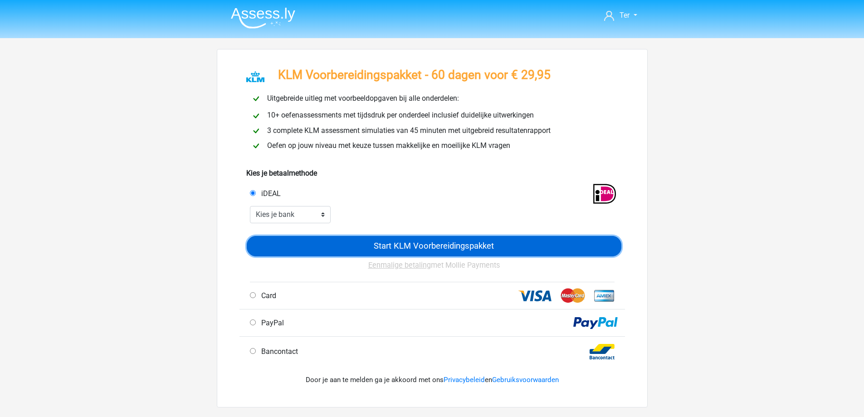
click at [391, 244] on input "Start KLM Voorbereidingspakket" at bounding box center [434, 246] width 375 height 20
